Goal: Task Accomplishment & Management: Manage account settings

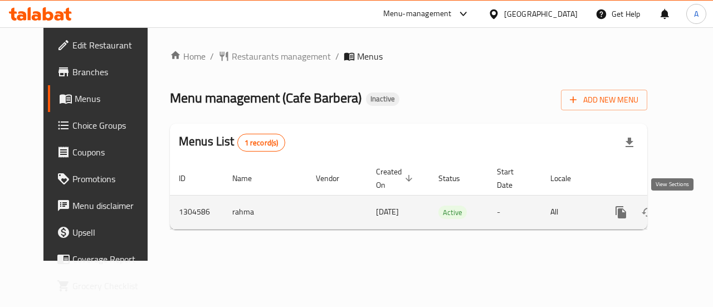
click at [696, 212] on icon "enhanced table" at bounding box center [701, 212] width 10 height 10
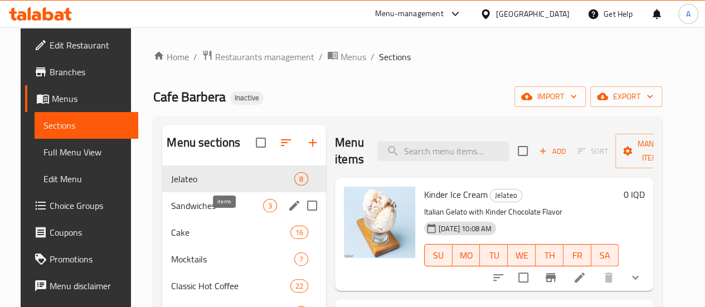
click at [216, 212] on span "Sandwiches" at bounding box center [217, 205] width 92 height 13
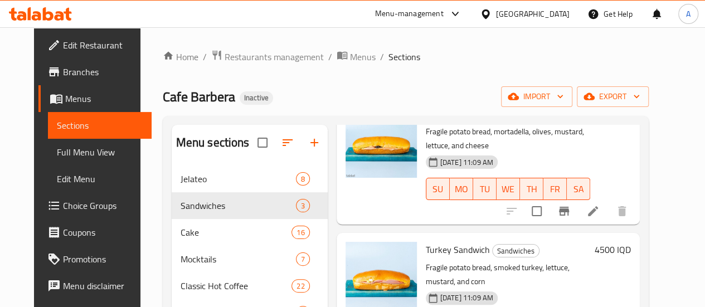
scroll to position [178, 0]
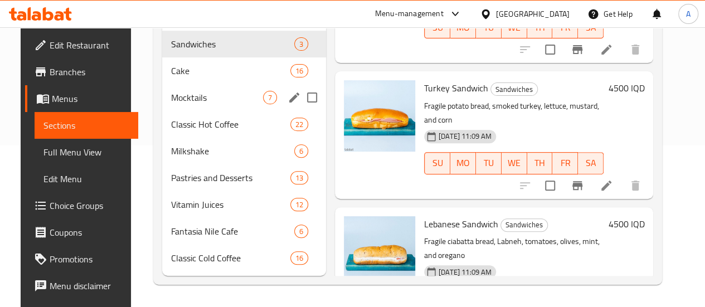
click at [202, 85] on div "Mocktails 7" at bounding box center [244, 97] width 164 height 27
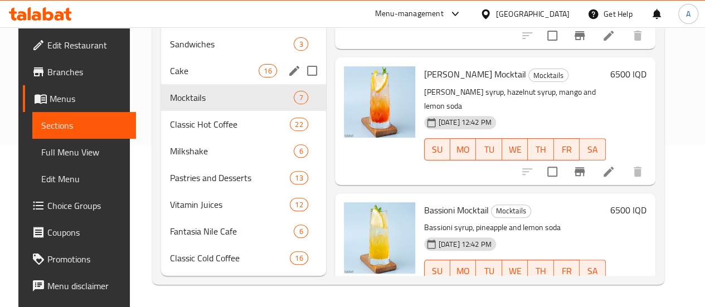
click at [197, 71] on span "Cake" at bounding box center [214, 70] width 89 height 13
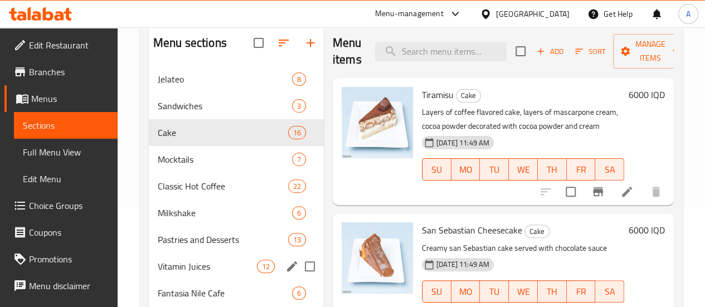
scroll to position [167, 0]
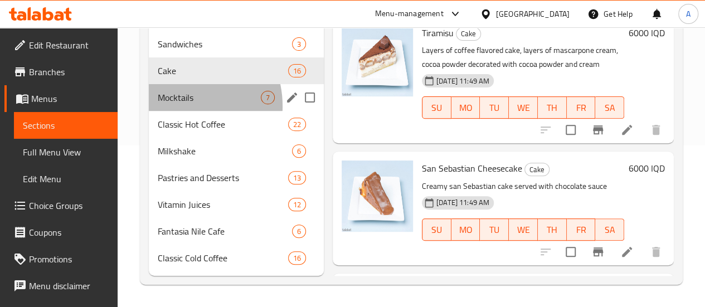
click at [176, 111] on div "Mocktails 7" at bounding box center [236, 97] width 175 height 27
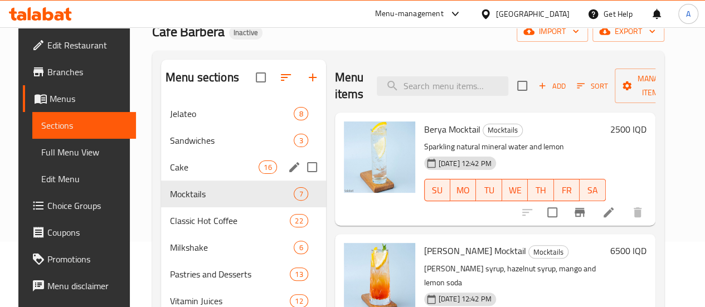
scroll to position [167, 0]
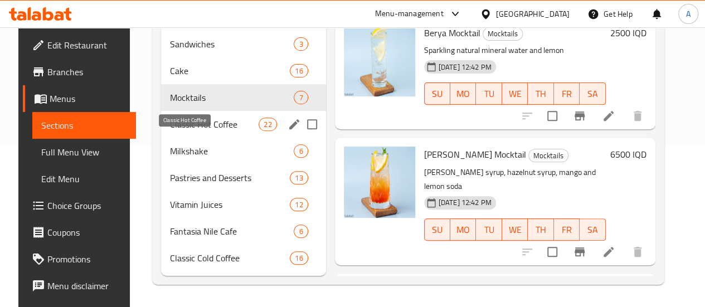
click at [174, 128] on span "Classic Hot Coffee" at bounding box center [214, 124] width 89 height 13
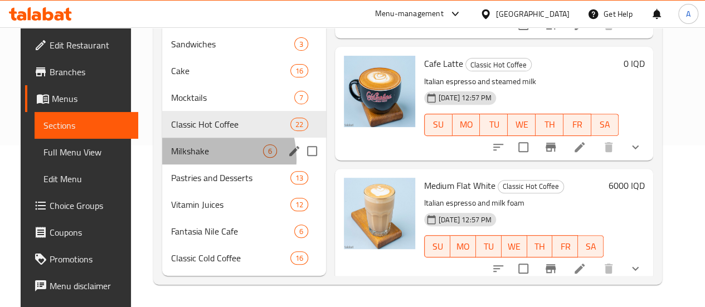
click at [192, 159] on div "Milkshake 6" at bounding box center [244, 151] width 164 height 27
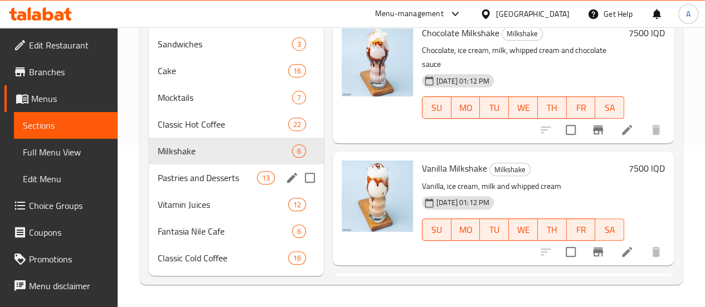
click at [208, 171] on span "Pastries and Desserts" at bounding box center [207, 177] width 99 height 13
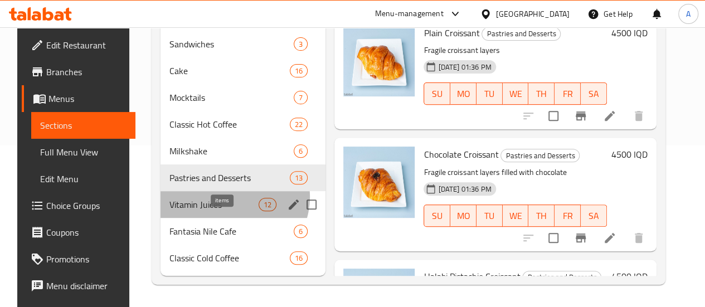
click at [258, 198] on div "12" at bounding box center [267, 204] width 18 height 13
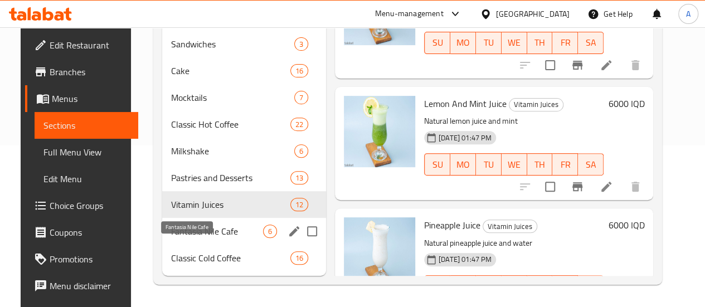
click at [195, 230] on span "Fantasia Nile Cafe" at bounding box center [217, 230] width 92 height 13
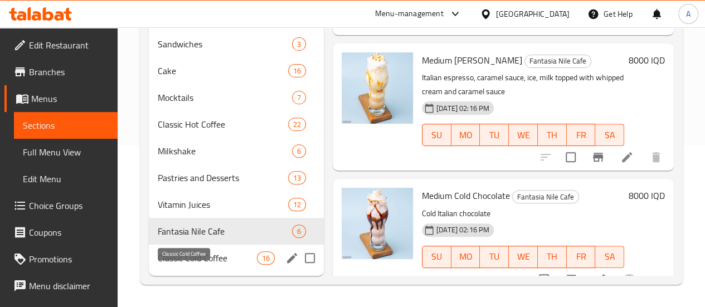
click at [188, 255] on span "Classic Cold Coffee" at bounding box center [207, 257] width 99 height 13
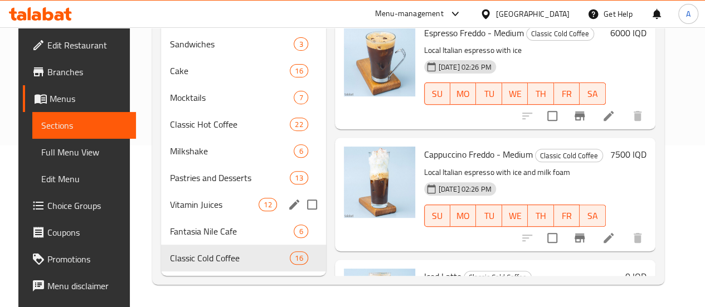
scroll to position [178, 0]
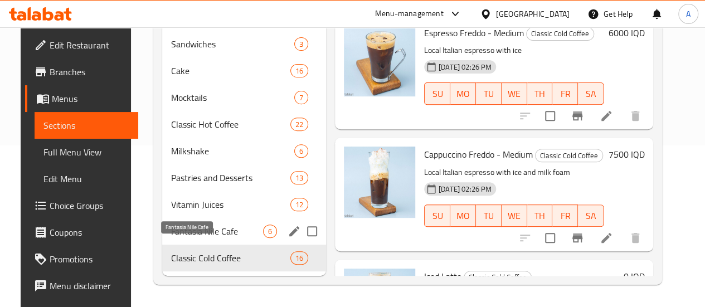
click at [179, 230] on span "Fantasia Nile Cafe" at bounding box center [217, 230] width 92 height 13
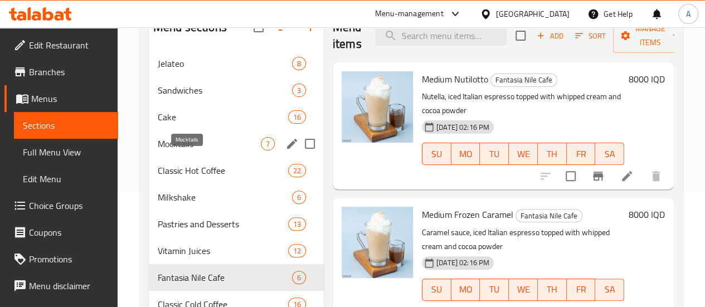
scroll to position [178, 0]
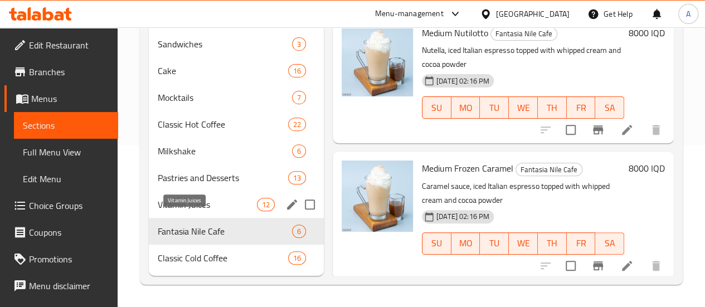
click at [182, 201] on span "Vitamin Juices" at bounding box center [207, 204] width 99 height 13
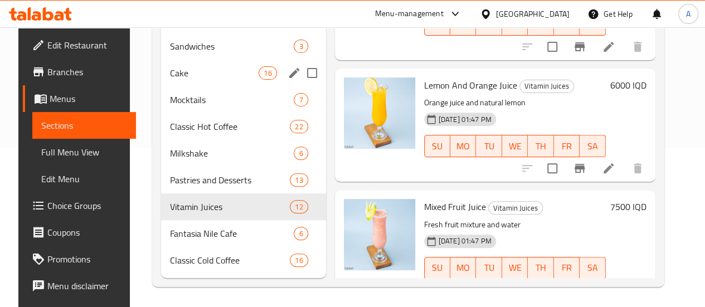
scroll to position [178, 0]
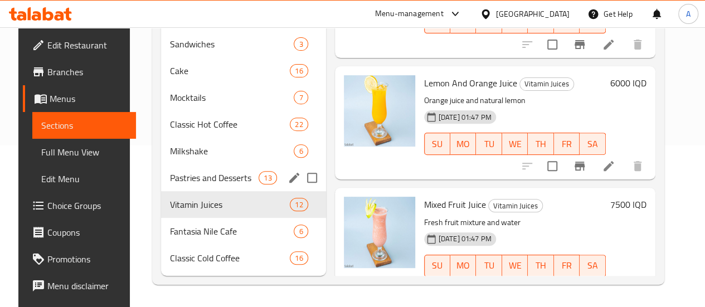
click at [183, 177] on span "Pastries and Desserts" at bounding box center [214, 177] width 89 height 13
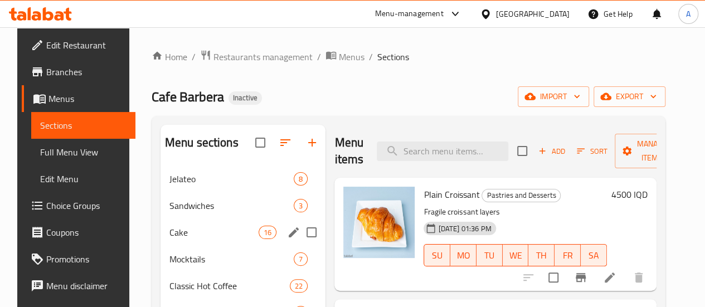
scroll to position [178, 0]
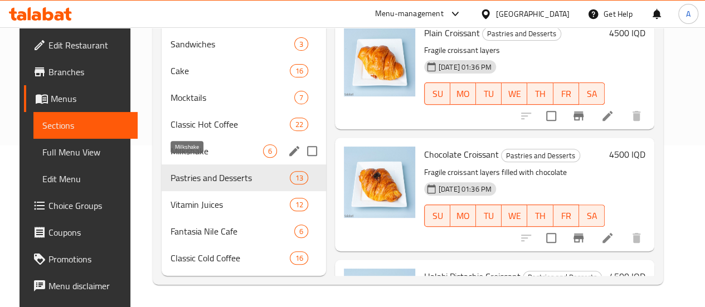
click at [212, 148] on span "Milkshake" at bounding box center [216, 150] width 92 height 13
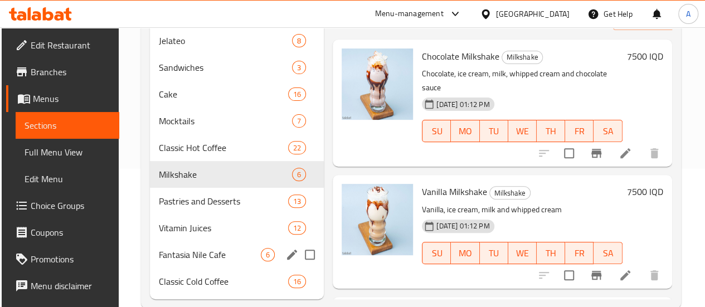
scroll to position [178, 0]
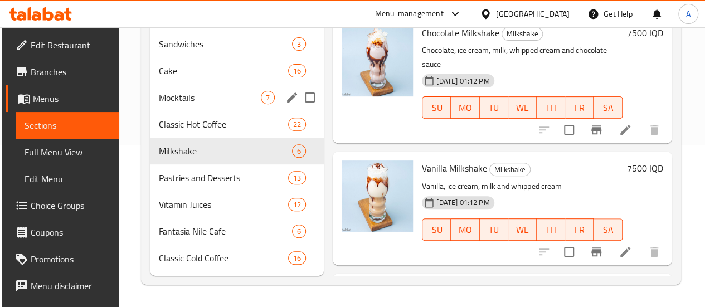
click at [215, 103] on span "Mocktails" at bounding box center [210, 97] width 102 height 13
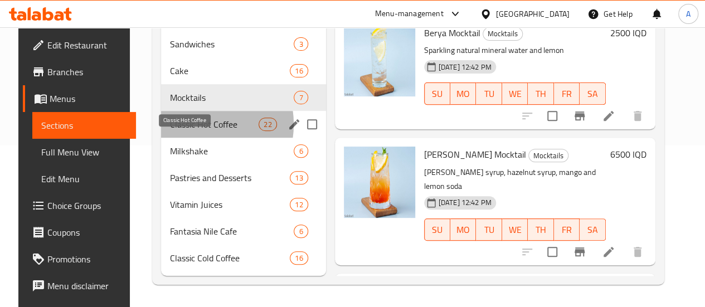
click at [185, 125] on span "Classic Hot Coffee" at bounding box center [214, 124] width 89 height 13
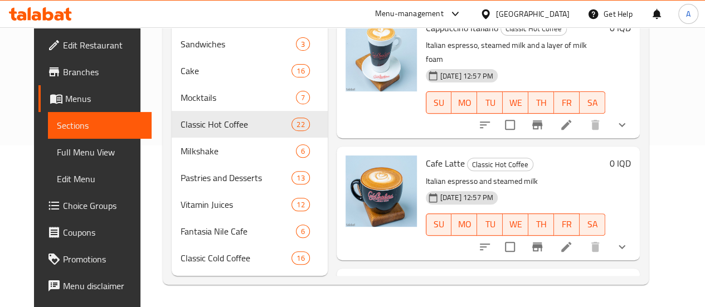
scroll to position [65, 0]
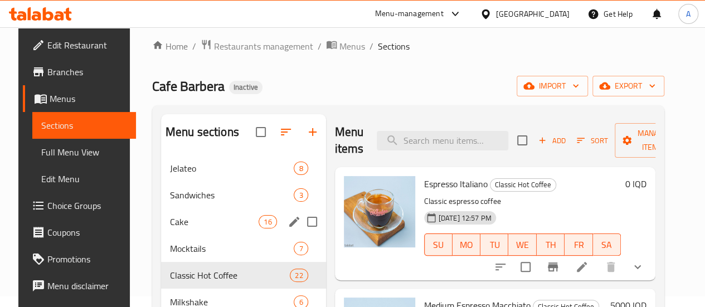
click at [175, 256] on div "Mocktails 7" at bounding box center [243, 248] width 165 height 27
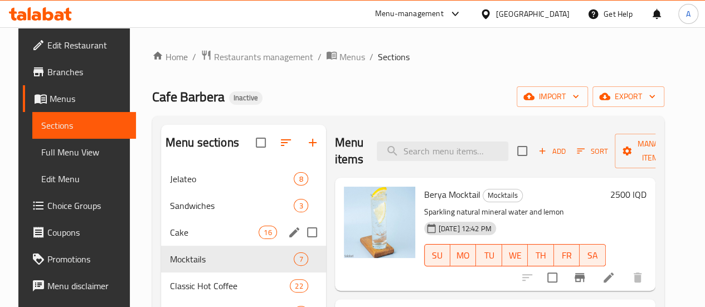
click at [193, 246] on div "Cake 16" at bounding box center [243, 232] width 165 height 27
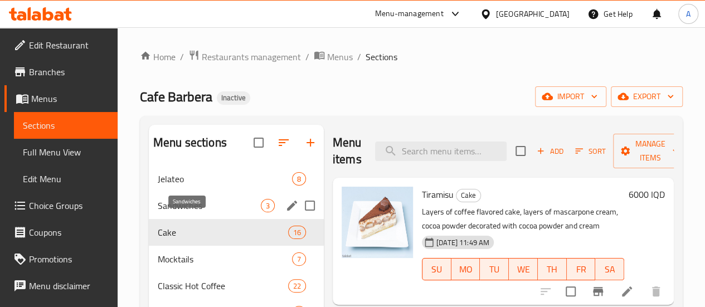
click at [194, 212] on span "Sandwiches" at bounding box center [209, 205] width 103 height 13
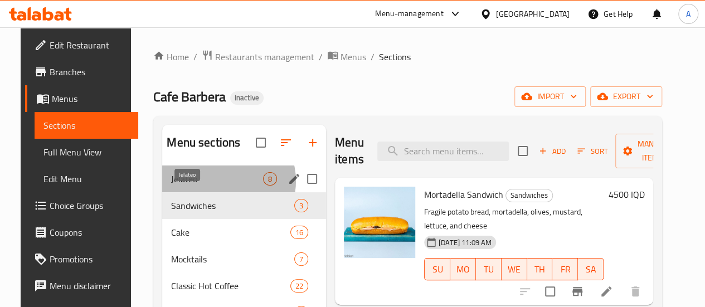
click at [213, 185] on span "Jelateo" at bounding box center [217, 178] width 92 height 13
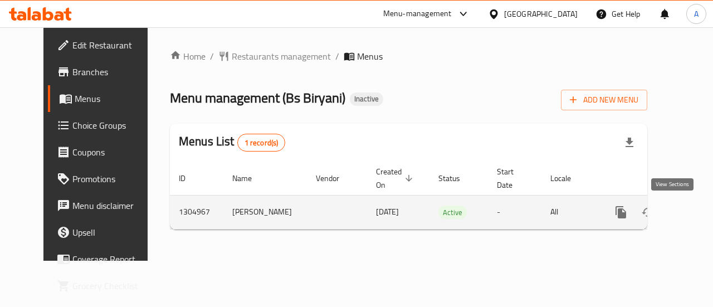
click at [696, 215] on icon "enhanced table" at bounding box center [701, 212] width 10 height 10
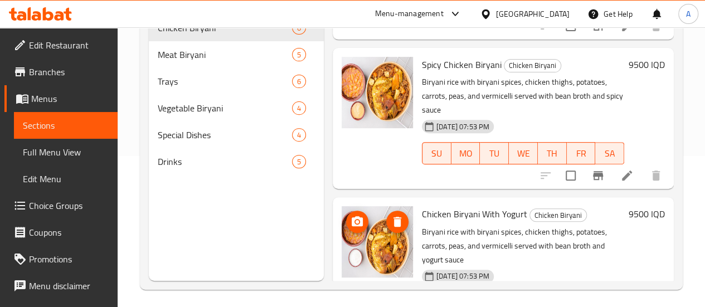
scroll to position [156, 0]
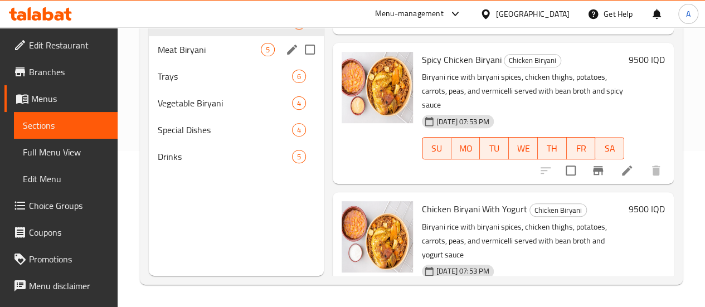
click at [192, 63] on div "Meat Biryani 5" at bounding box center [236, 49] width 175 height 27
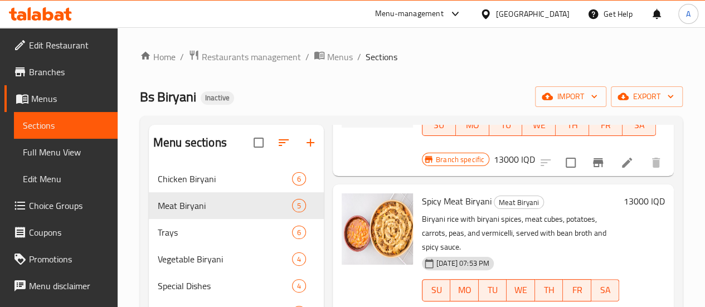
scroll to position [156, 0]
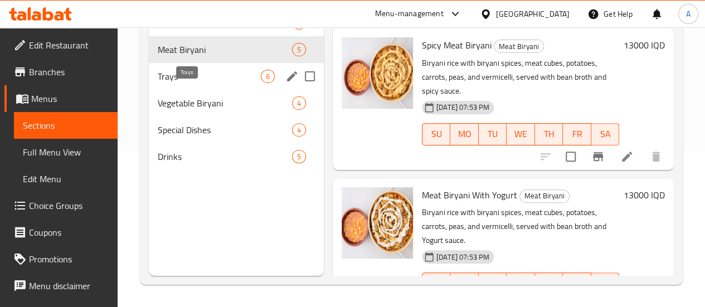
drag, startPoint x: 164, startPoint y: 97, endPoint x: 224, endPoint y: 92, distance: 60.4
click at [165, 83] on span "Trays" at bounding box center [209, 76] width 103 height 13
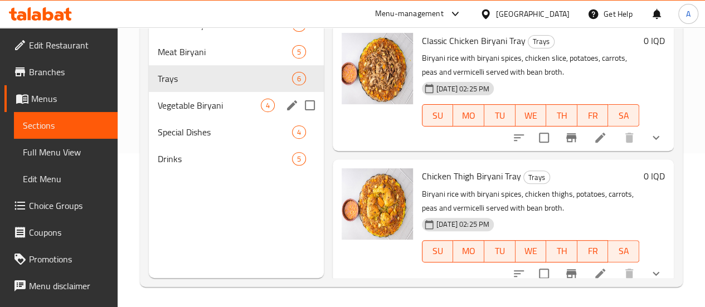
scroll to position [156, 0]
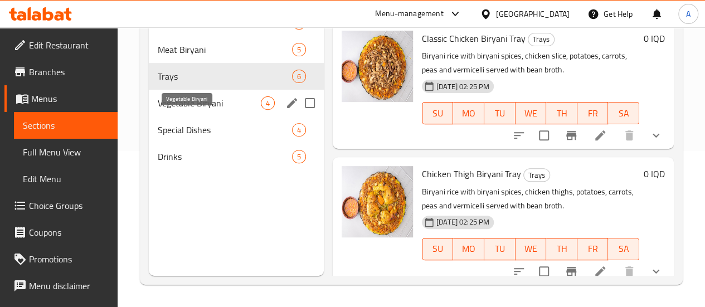
click at [183, 110] on span "Vegetable Biryani" at bounding box center [209, 102] width 103 height 13
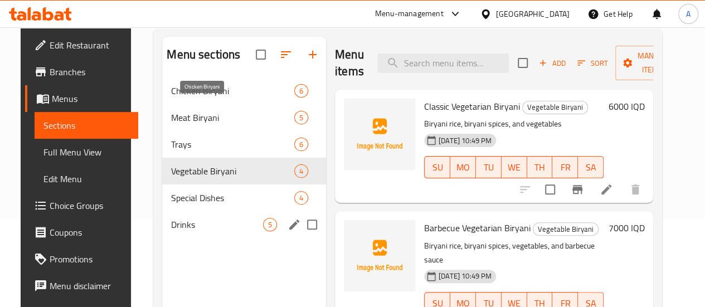
scroll to position [156, 0]
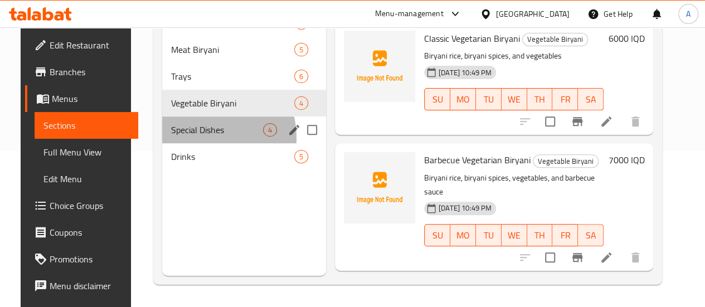
click at [188, 143] on div "Special Dishes 4" at bounding box center [244, 129] width 164 height 27
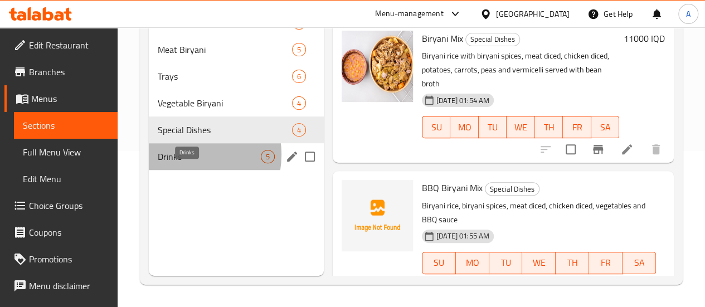
click at [181, 163] on span "Drinks" at bounding box center [209, 156] width 103 height 13
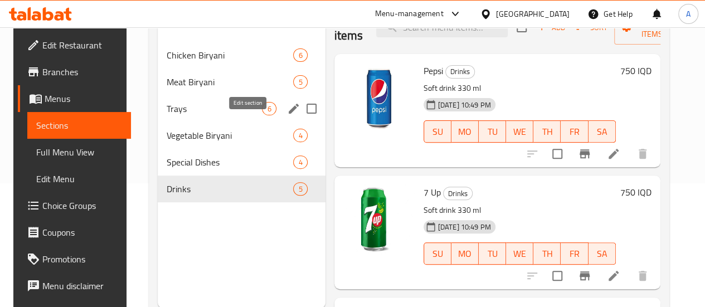
scroll to position [156, 0]
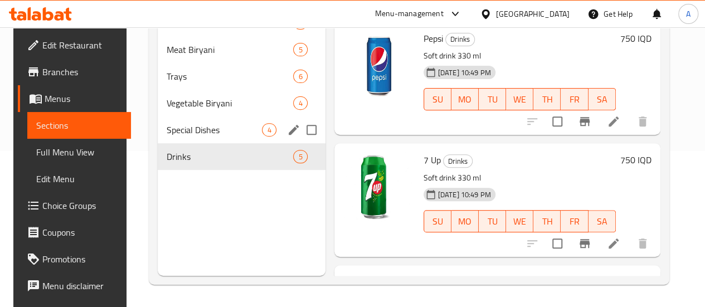
click at [233, 143] on div "Special Dishes 4" at bounding box center [242, 129] width 168 height 27
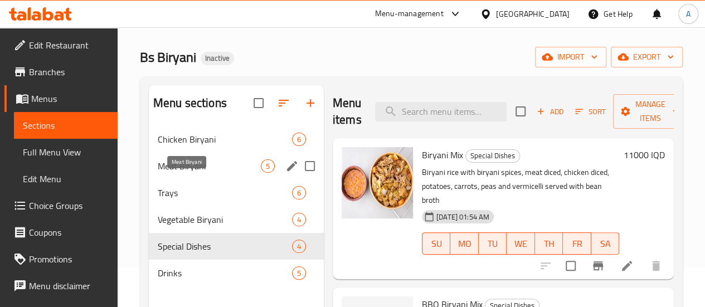
scroll to position [111, 0]
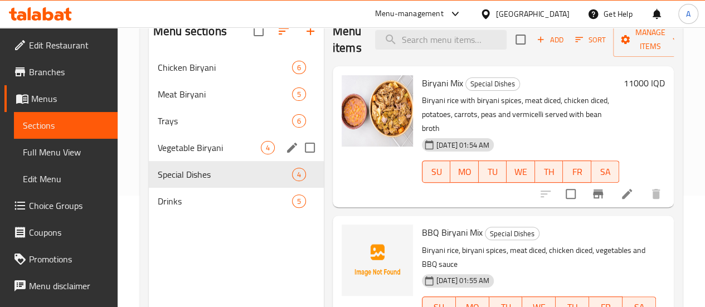
click at [187, 152] on div "Vegetable Biryani 4" at bounding box center [236, 147] width 175 height 27
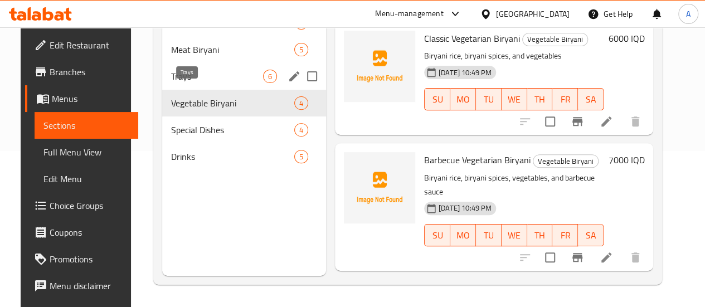
drag, startPoint x: 212, startPoint y: 91, endPoint x: 252, endPoint y: 91, distance: 39.5
click at [213, 83] on span "Trays" at bounding box center [217, 76] width 92 height 13
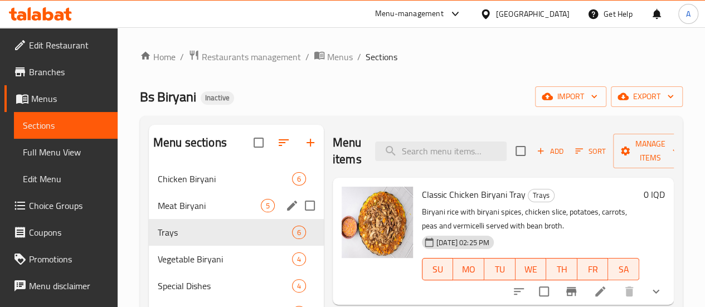
click at [261, 211] on span "5" at bounding box center [267, 206] width 13 height 11
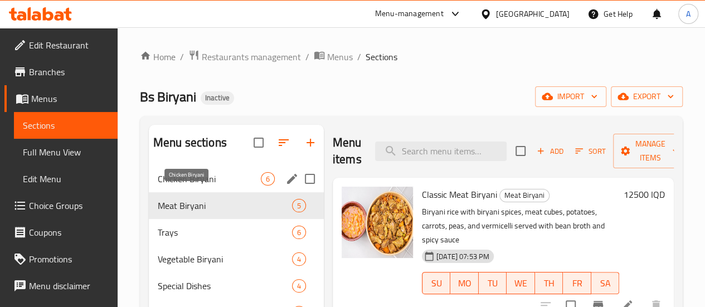
click at [186, 185] on span "Chicken Biryani" at bounding box center [209, 178] width 103 height 13
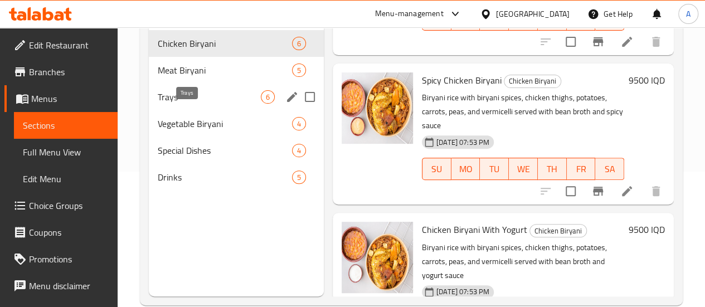
scroll to position [156, 0]
